Goal: Task Accomplishment & Management: Complete application form

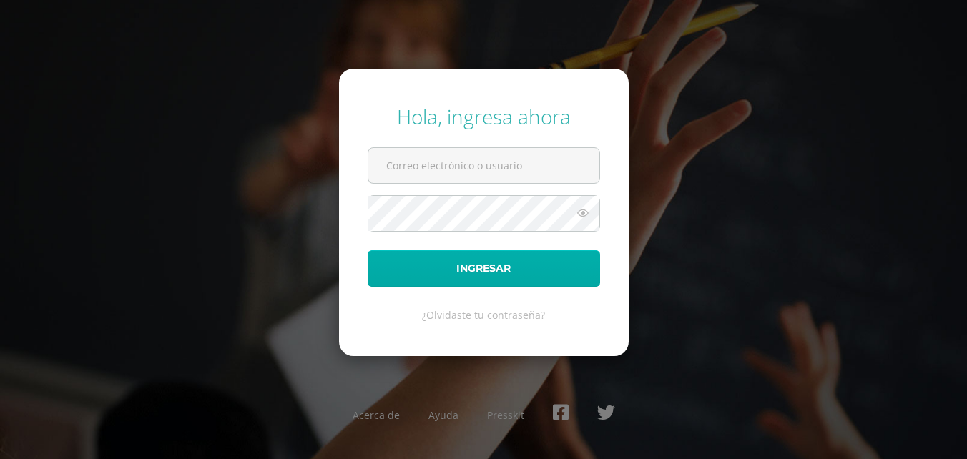
type input "2023830"
click at [443, 272] on button "Ingresar" at bounding box center [483, 268] width 232 height 36
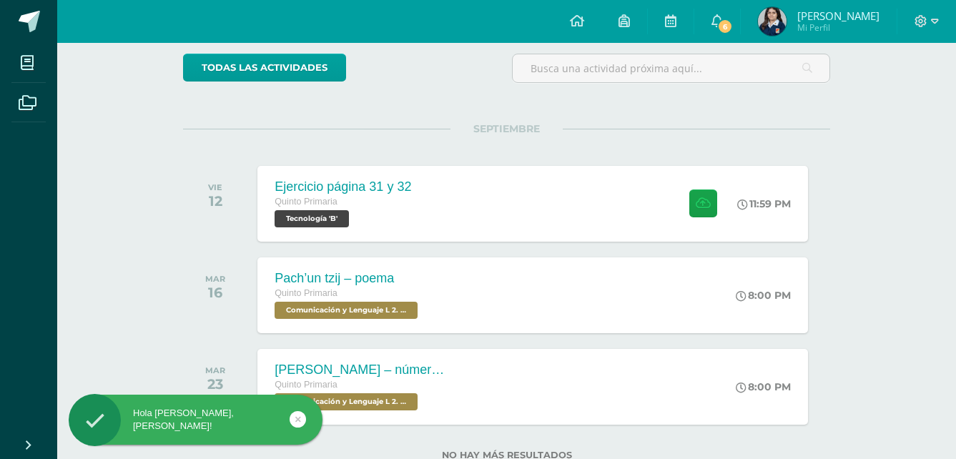
scroll to position [143, 0]
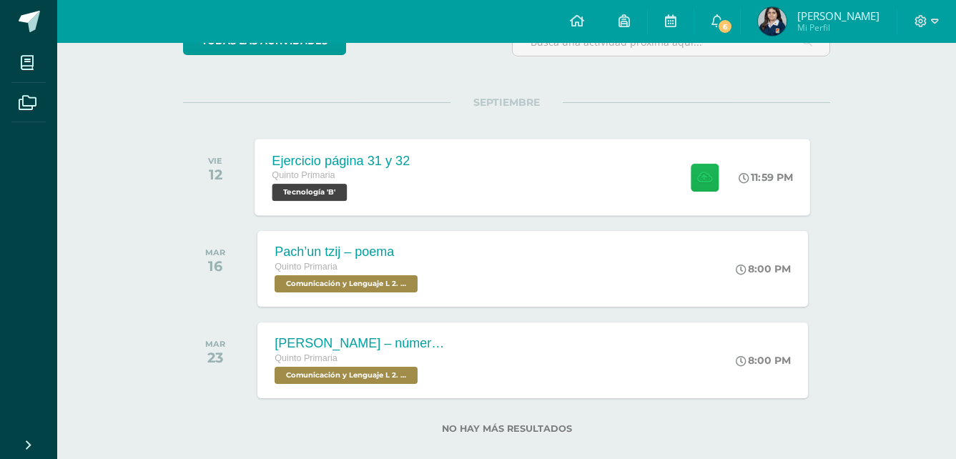
click at [704, 169] on button at bounding box center [705, 177] width 28 height 28
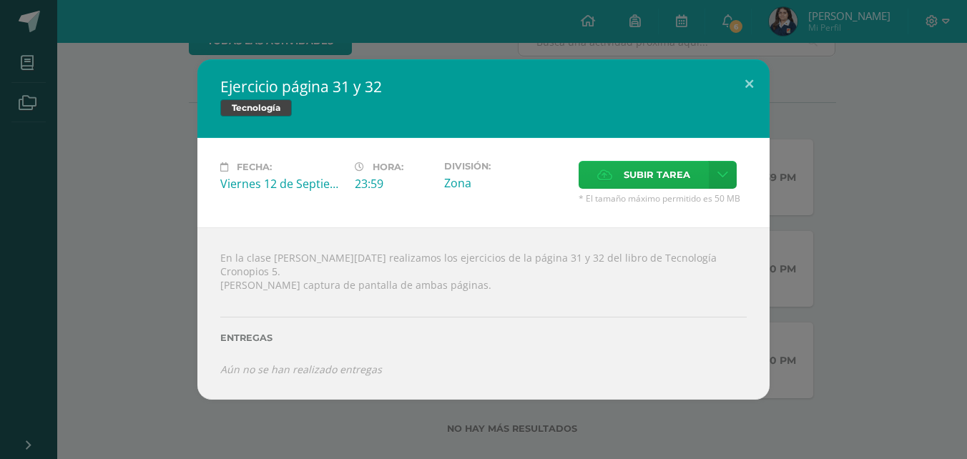
click at [667, 188] on span "Subir tarea" at bounding box center [656, 175] width 66 height 26
click at [0, 0] on input "Subir tarea" at bounding box center [0, 0] width 0 height 0
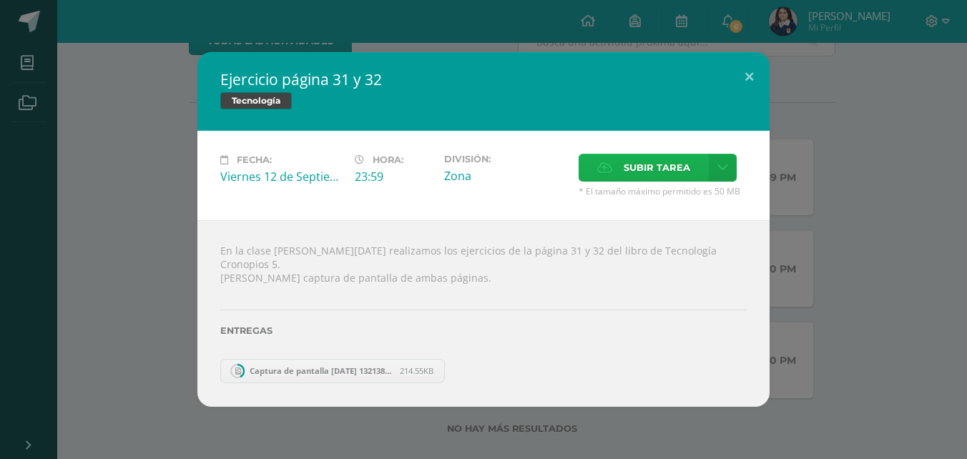
click at [621, 172] on label "Subir tarea" at bounding box center [643, 168] width 130 height 28
click at [0, 0] on input "Subir tarea" at bounding box center [0, 0] width 0 height 0
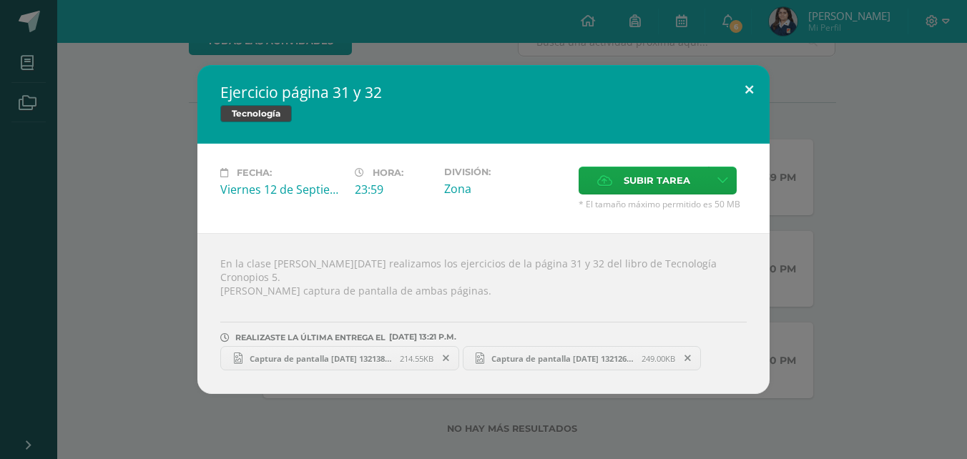
click at [741, 95] on button at bounding box center [749, 89] width 41 height 49
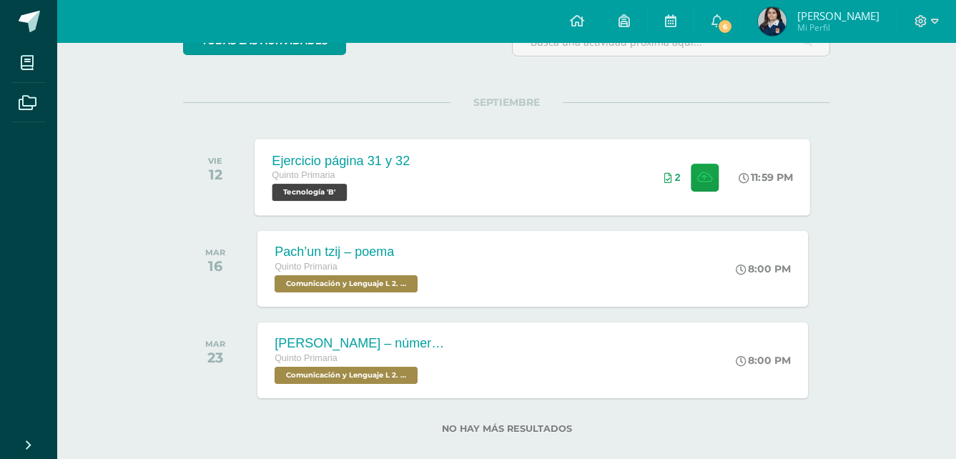
click at [558, 189] on div "Ejercicio página 31 y 32 Quinto Primaria Tecnología 'B' 11:59 PM 2 Ejercicio pá…" at bounding box center [533, 177] width 556 height 76
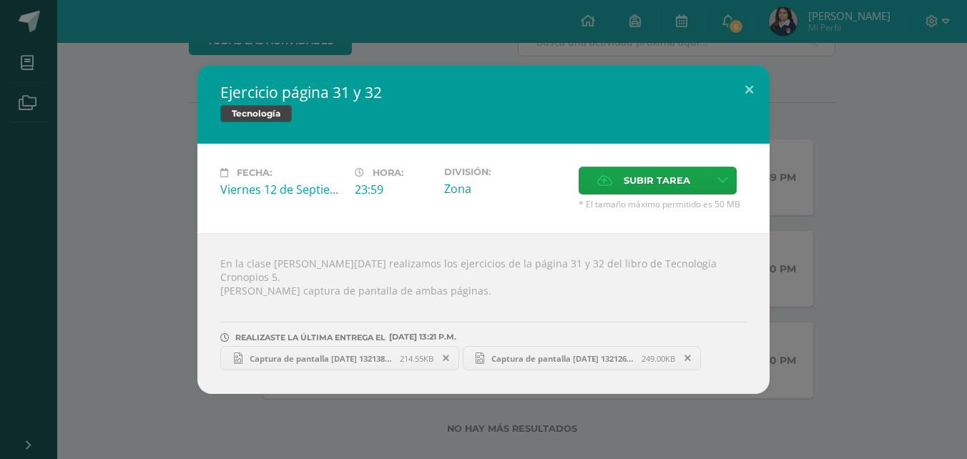
click at [397, 353] on span "Captura de pantalla 2025-09-12 132138.png" at bounding box center [320, 358] width 157 height 11
click at [576, 346] on link "Captura de pantalla 2025-09-12 132126.png 249.00KB" at bounding box center [582, 358] width 239 height 24
click at [752, 98] on button at bounding box center [749, 89] width 41 height 49
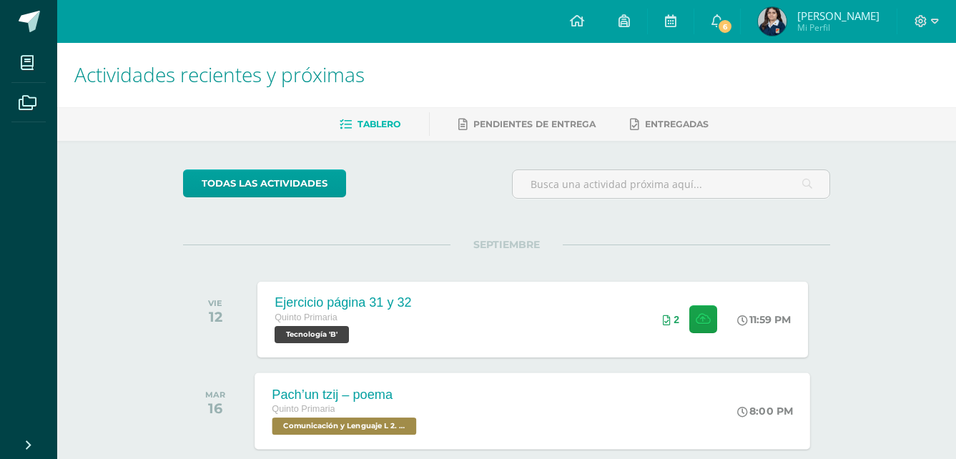
scroll to position [0, 0]
click at [786, 19] on img at bounding box center [772, 21] width 29 height 29
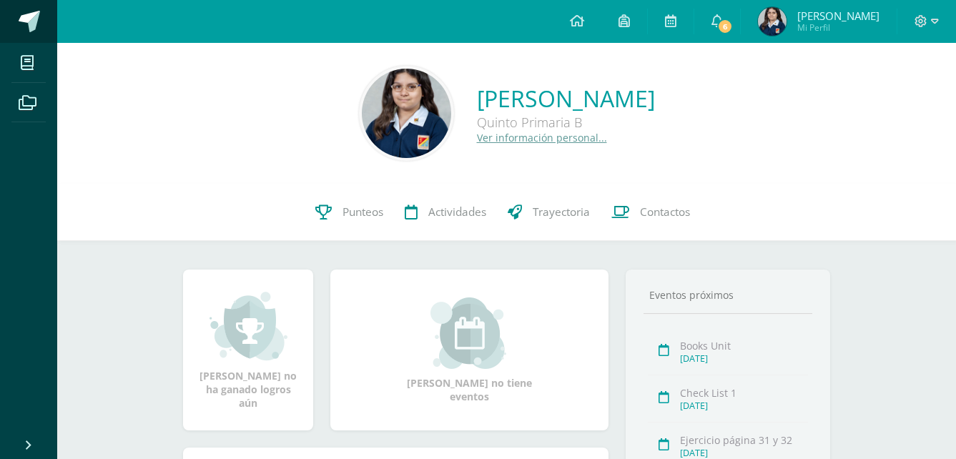
click at [31, 22] on span at bounding box center [29, 21] width 21 height 21
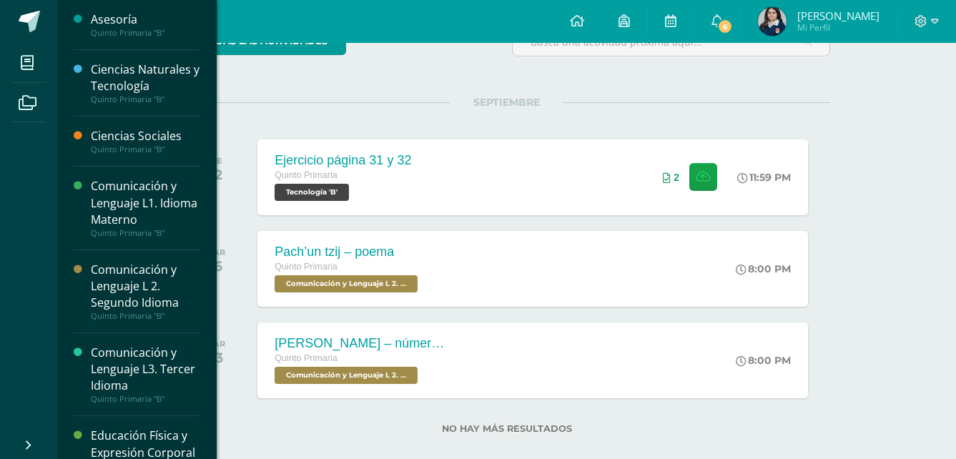
scroll to position [71, 0]
